Goal: Navigation & Orientation: Go to known website

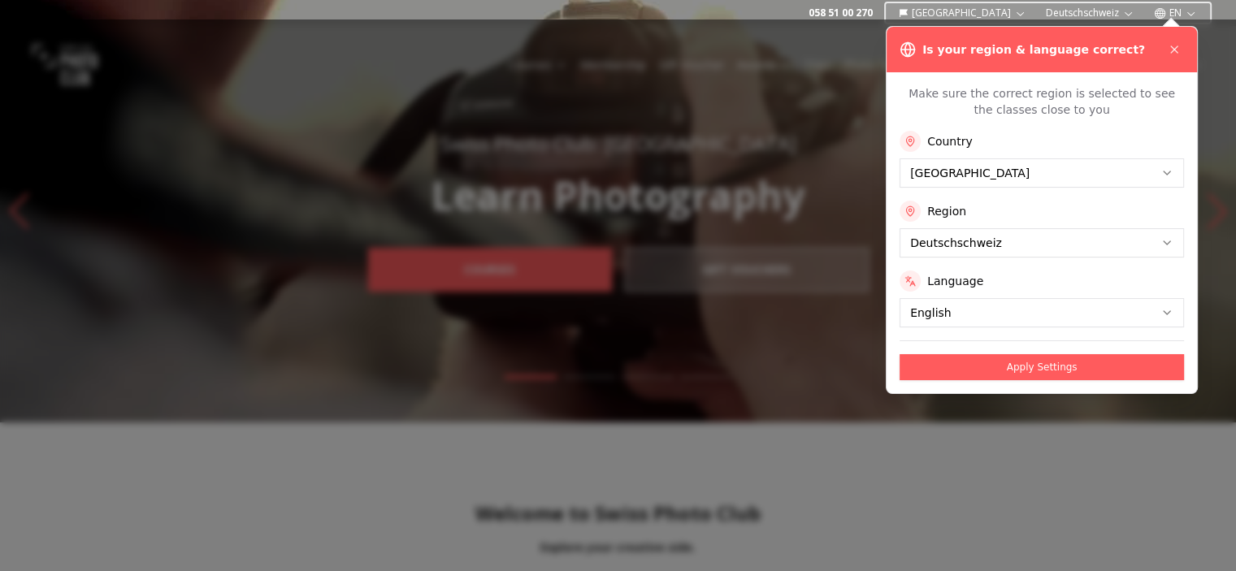
click at [640, 100] on div at bounding box center [618, 295] width 1236 height 552
drag, startPoint x: 149, startPoint y: 96, endPoint x: 182, endPoint y: 106, distance: 34.7
click at [151, 96] on div at bounding box center [618, 295] width 1236 height 552
drag, startPoint x: 1050, startPoint y: 368, endPoint x: 1033, endPoint y: 376, distance: 18.2
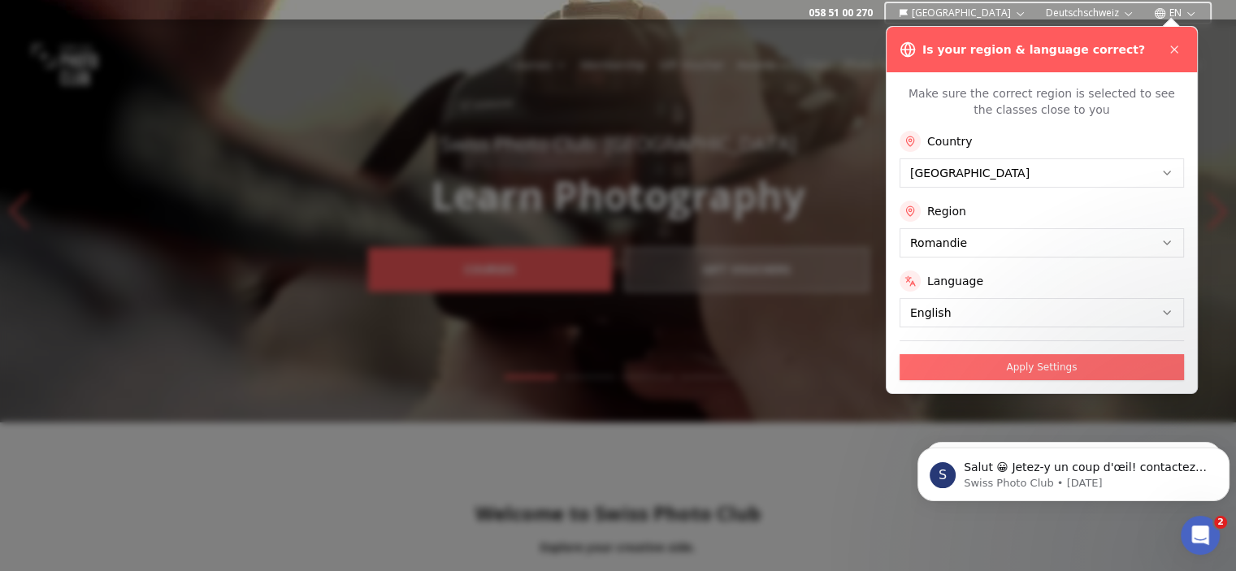
click at [981, 367] on button "Apply Settings" at bounding box center [1041, 367] width 284 height 26
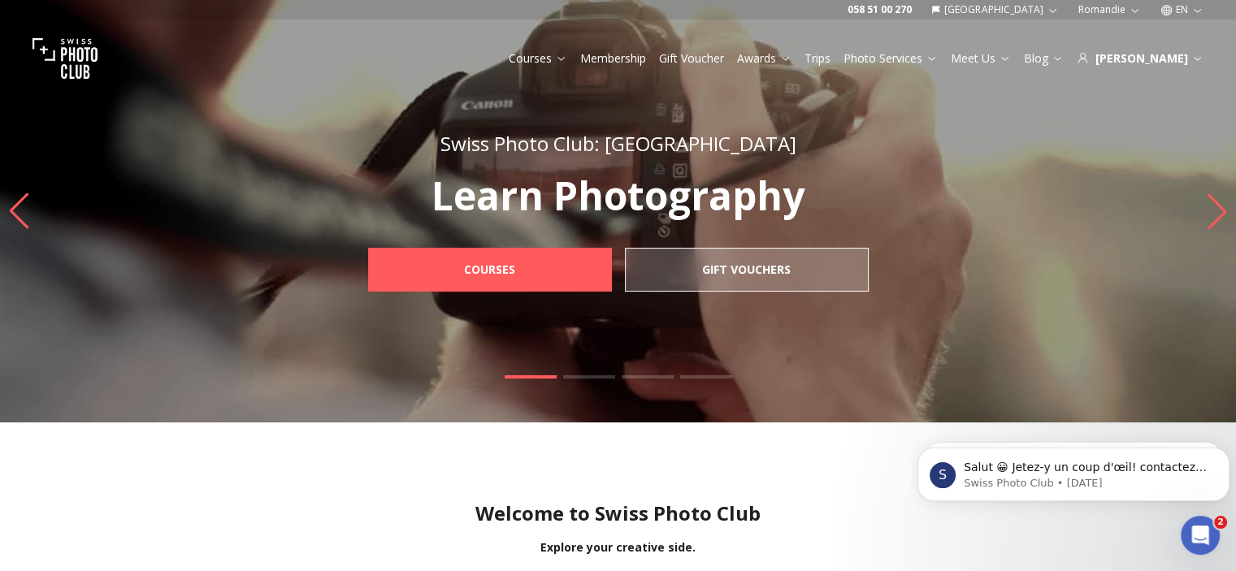
click at [96, 54] on img at bounding box center [64, 58] width 65 height 65
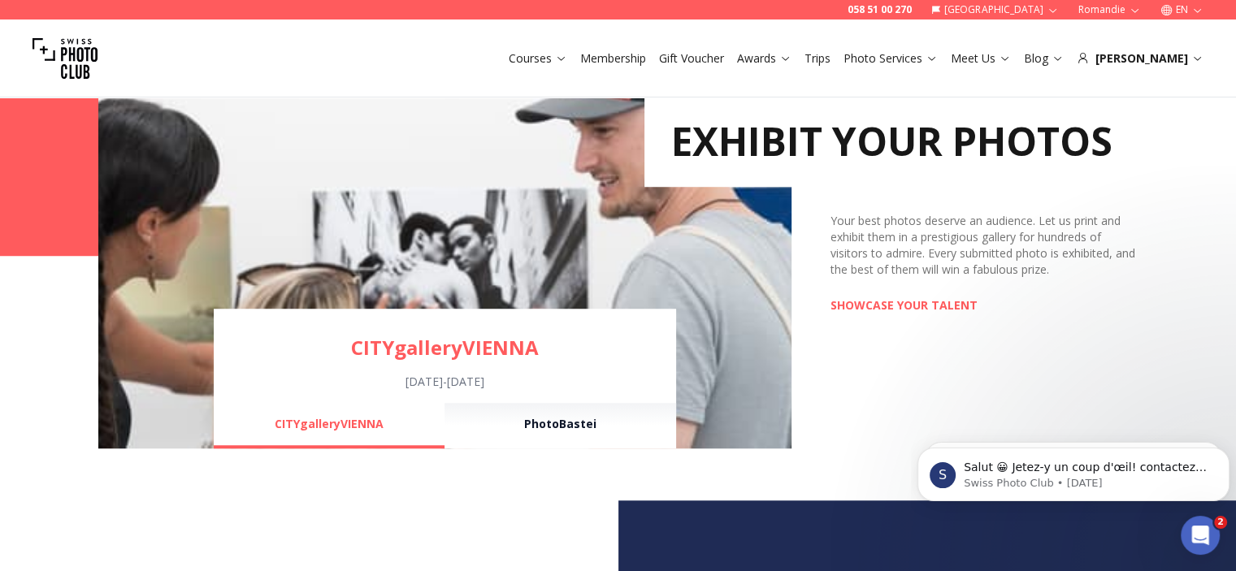
scroll to position [1381, 0]
